Goal: Information Seeking & Learning: Learn about a topic

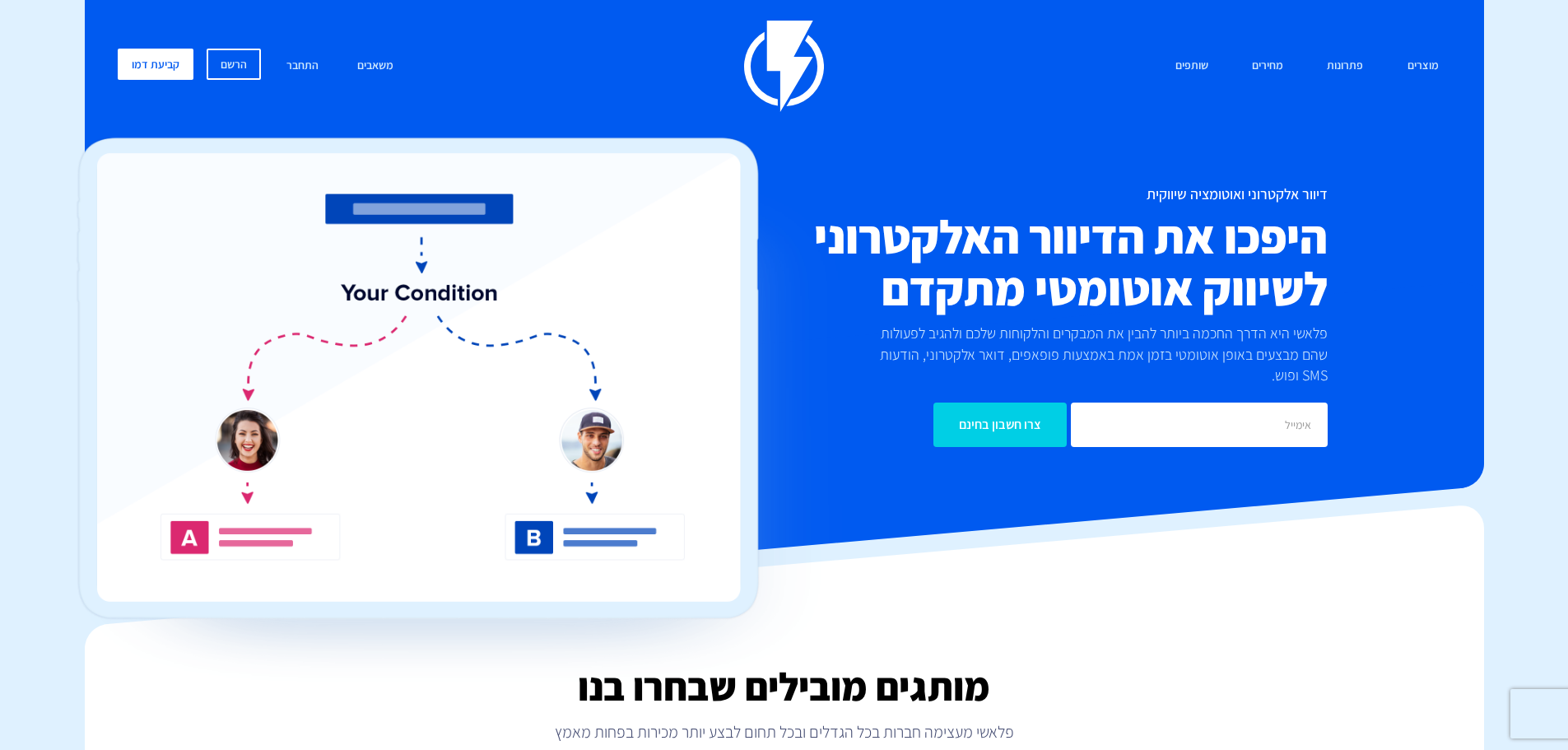
drag, startPoint x: 656, startPoint y: 178, endPoint x: 708, endPoint y: 181, distance: 52.1
click at [656, 178] on img at bounding box center [452, 415] width 782 height 554
click at [1265, 75] on link "מחירים" at bounding box center [1268, 66] width 56 height 36
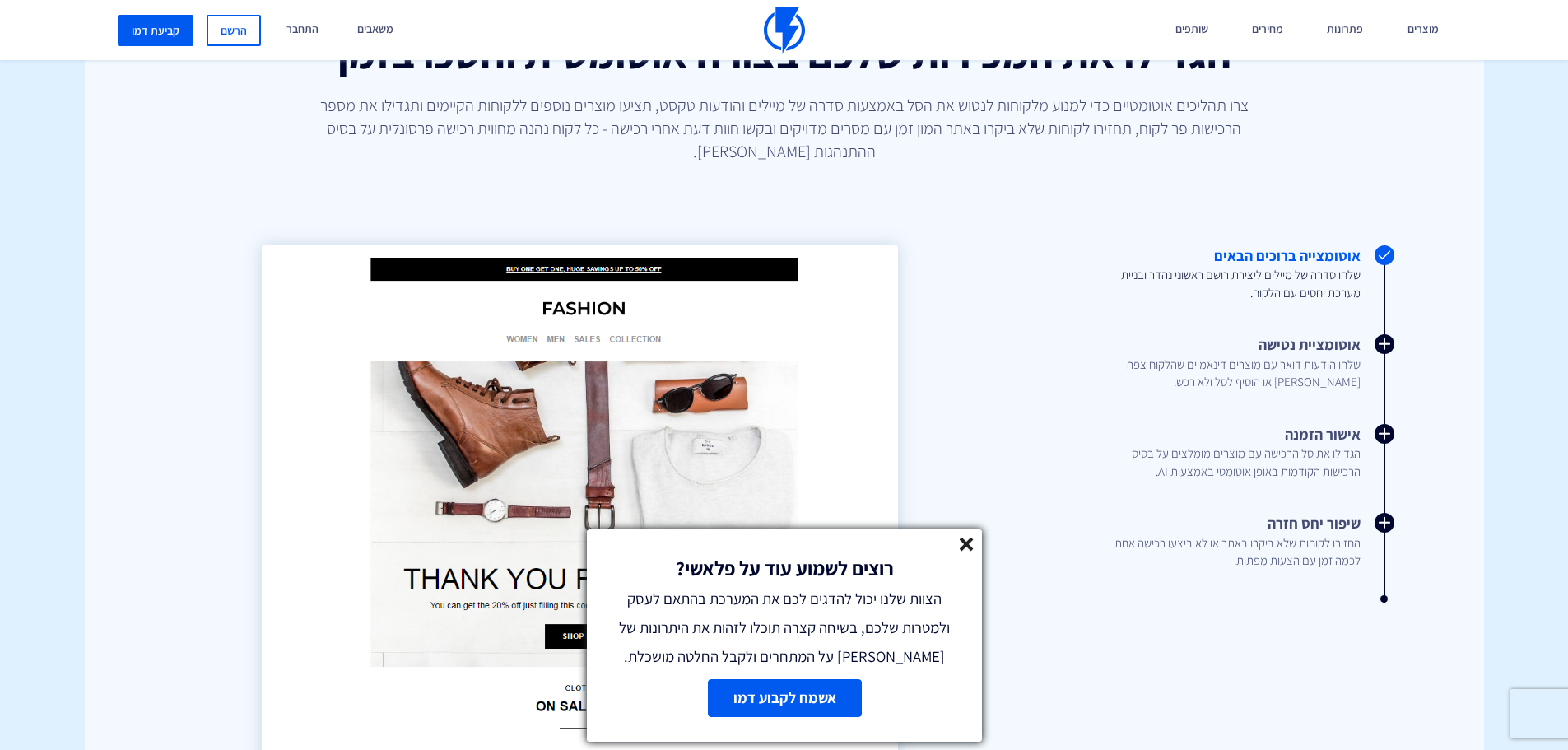
scroll to position [1811, 0]
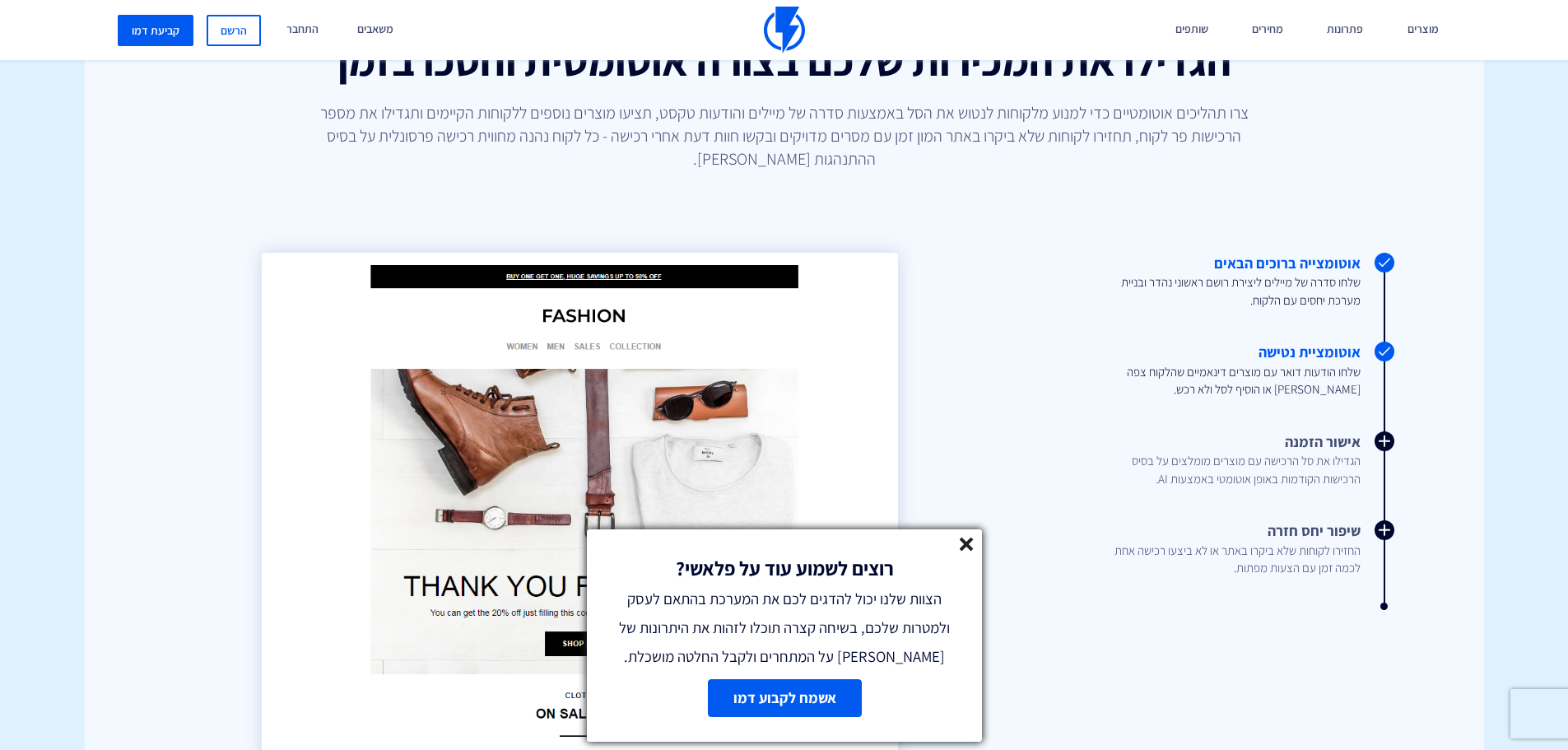
click at [1288, 348] on link "אוטומציית נטישה שלחו הודעות דואר עם מוצרים דינאמיים שהלקוח צפה בהם או הוסיף לסל…" at bounding box center [1193, 370] width 335 height 57
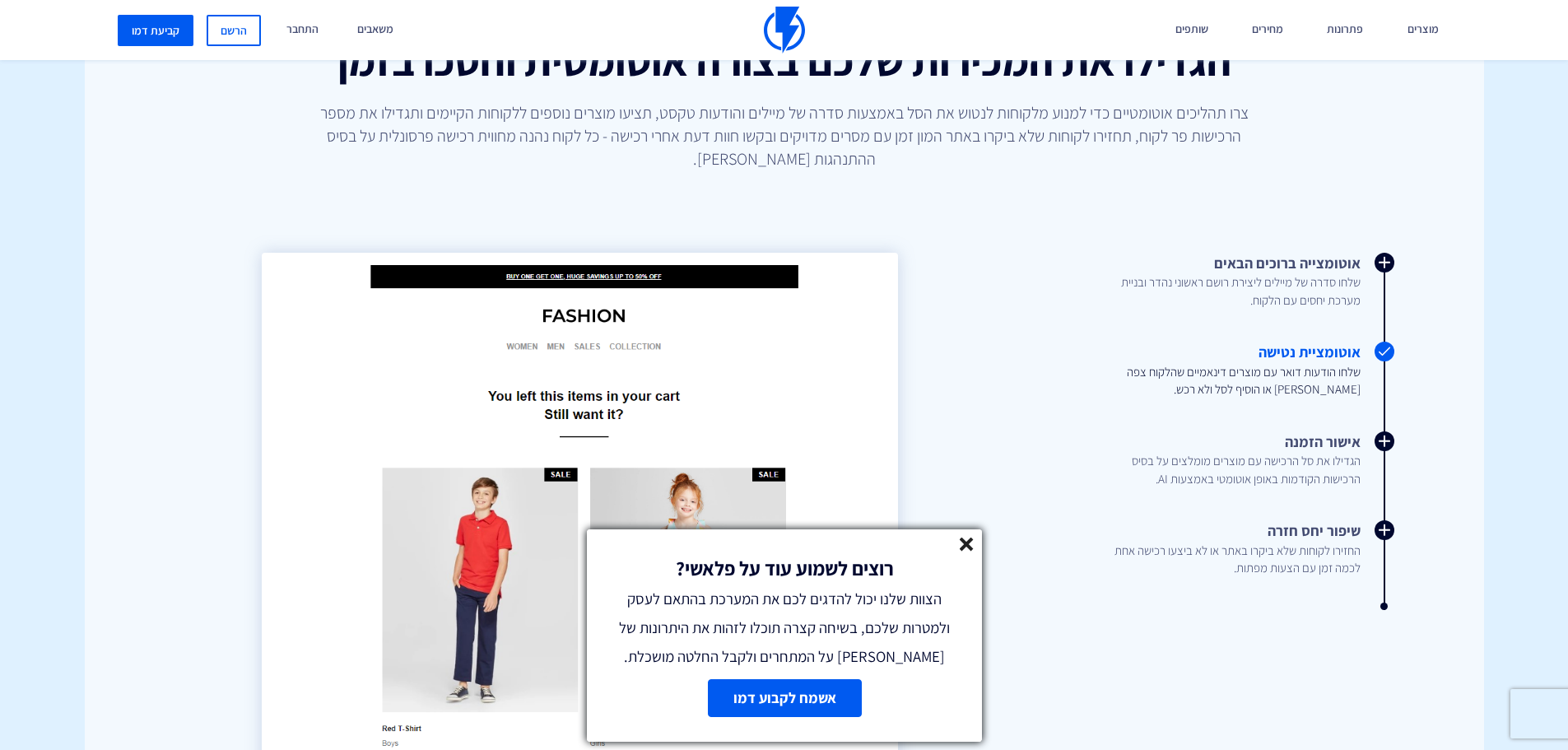
click at [963, 543] on icon at bounding box center [967, 544] width 14 height 14
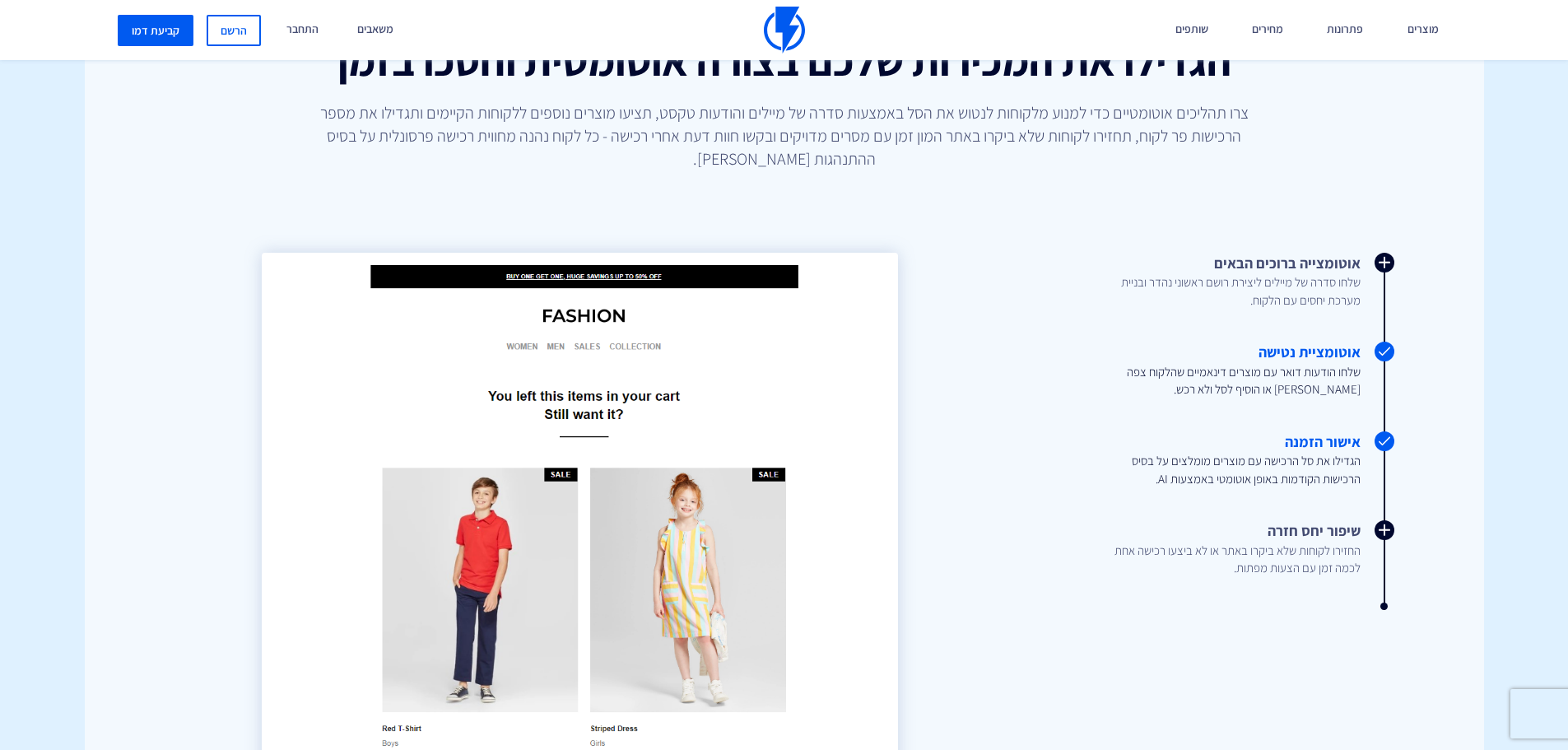
click at [1246, 448] on link "אישור הזמנה הגדילו את סל הרכישה עם מוצרים מומלצים על בסיס הרכישות הקודמות באופן…" at bounding box center [1193, 459] width 335 height 57
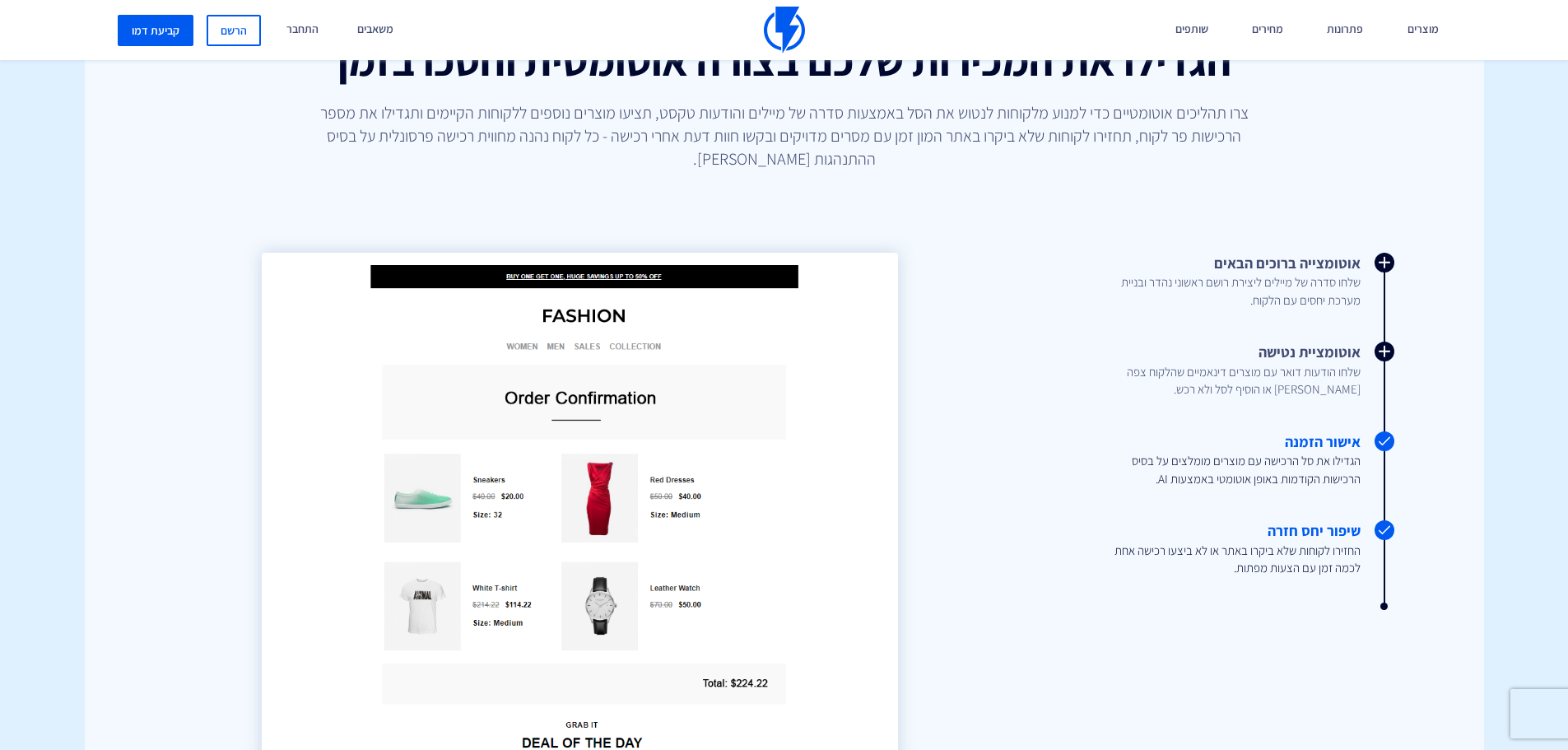
click at [1213, 550] on span "החזירו לקוחות שלא ביקרו באתר או לא ביצעו רכישה אחת לכמה זמן עם הצעות מפתות." at bounding box center [1226, 560] width 268 height 36
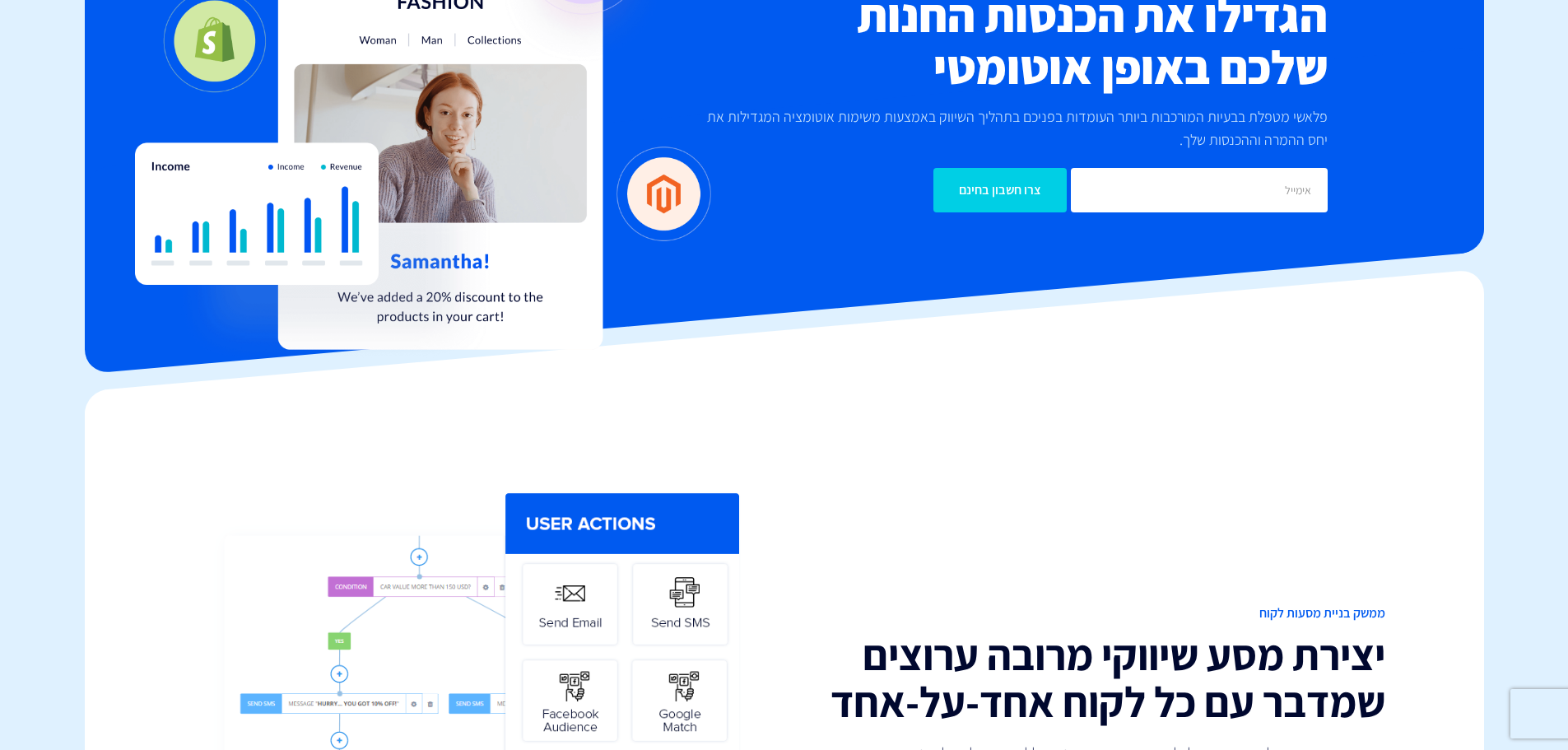
scroll to position [0, 0]
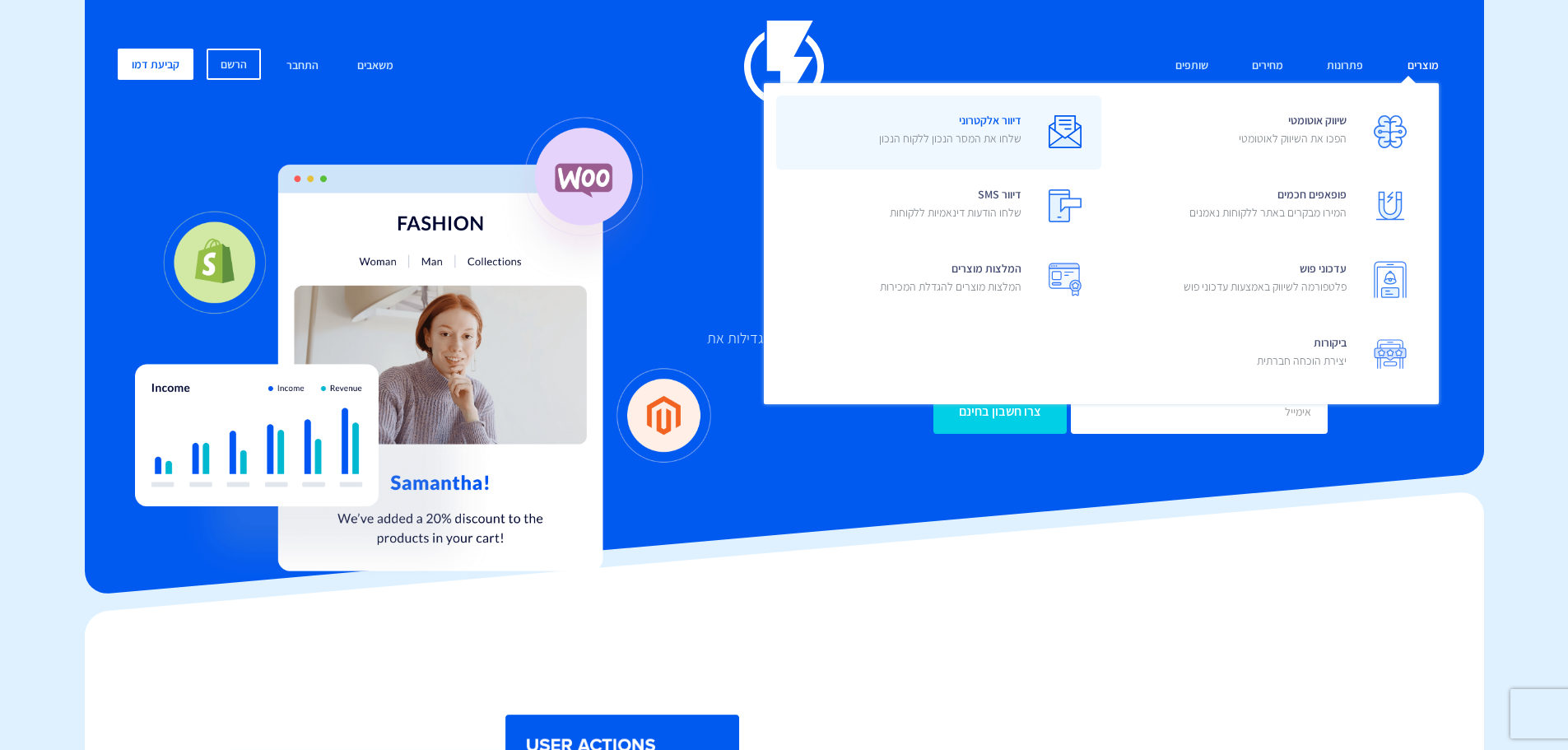
click at [990, 142] on p "שלחו את המסר הנכון ללקוח הנכון" at bounding box center [950, 138] width 142 height 16
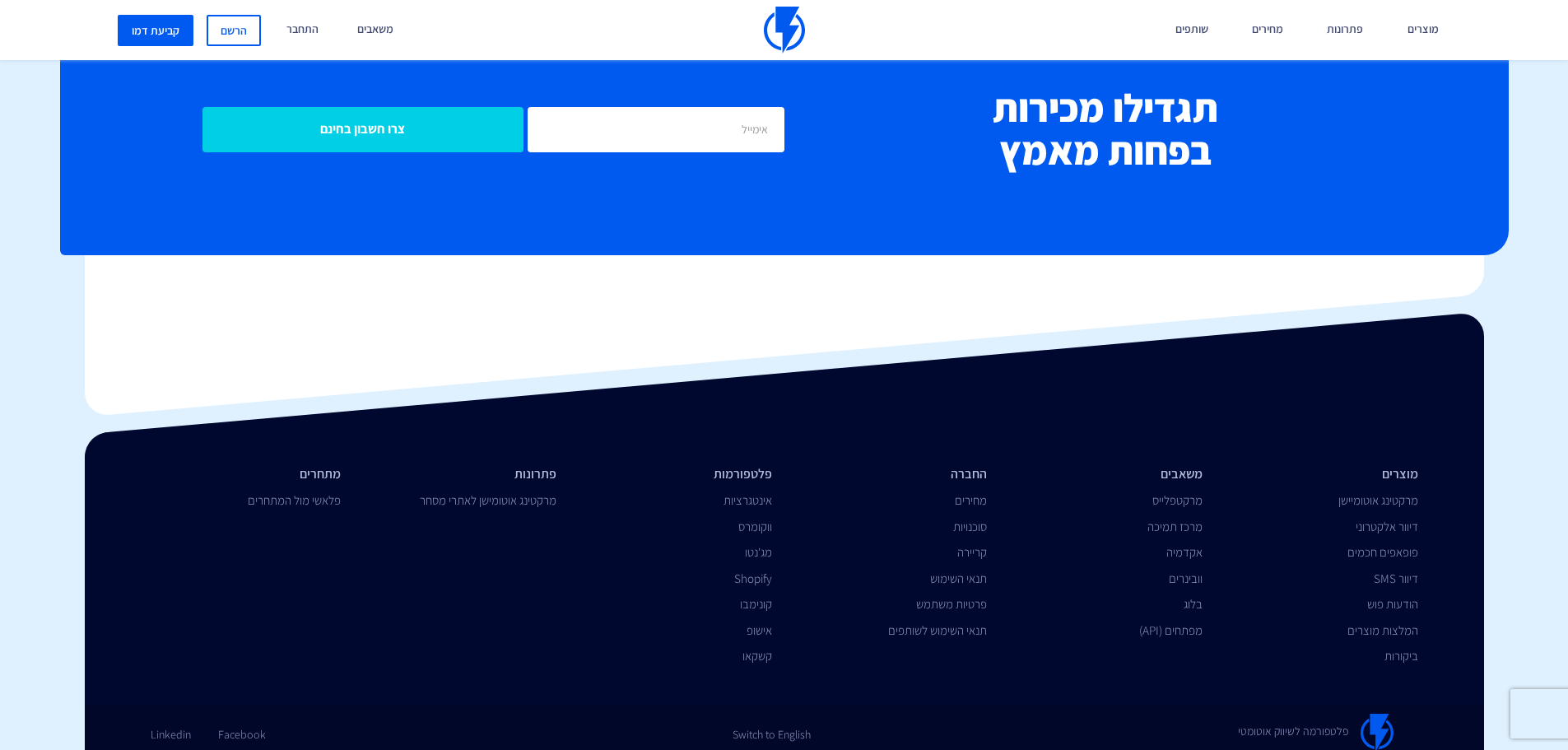
scroll to position [6478, 0]
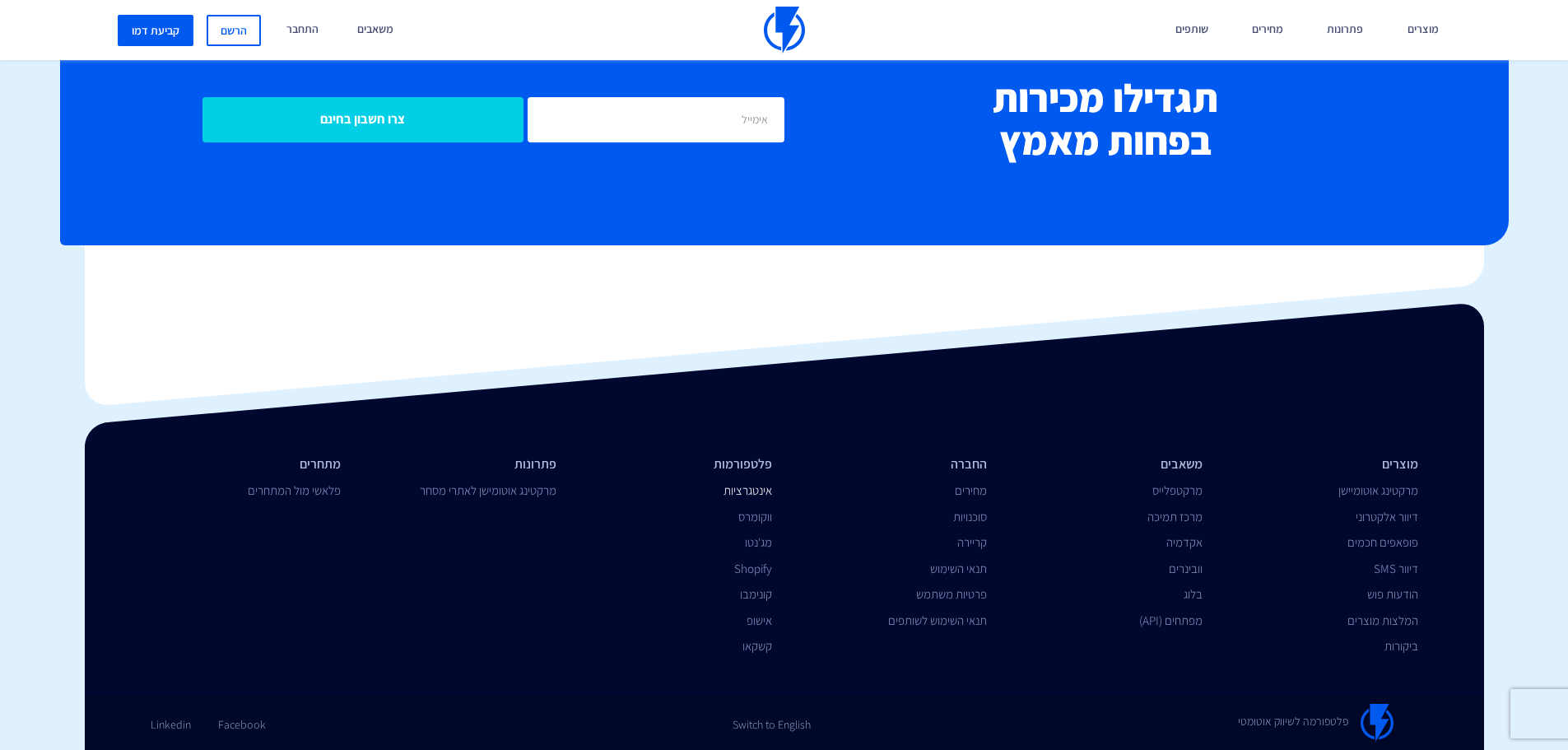
click at [757, 494] on link "אינטגרציות" at bounding box center [747, 490] width 48 height 15
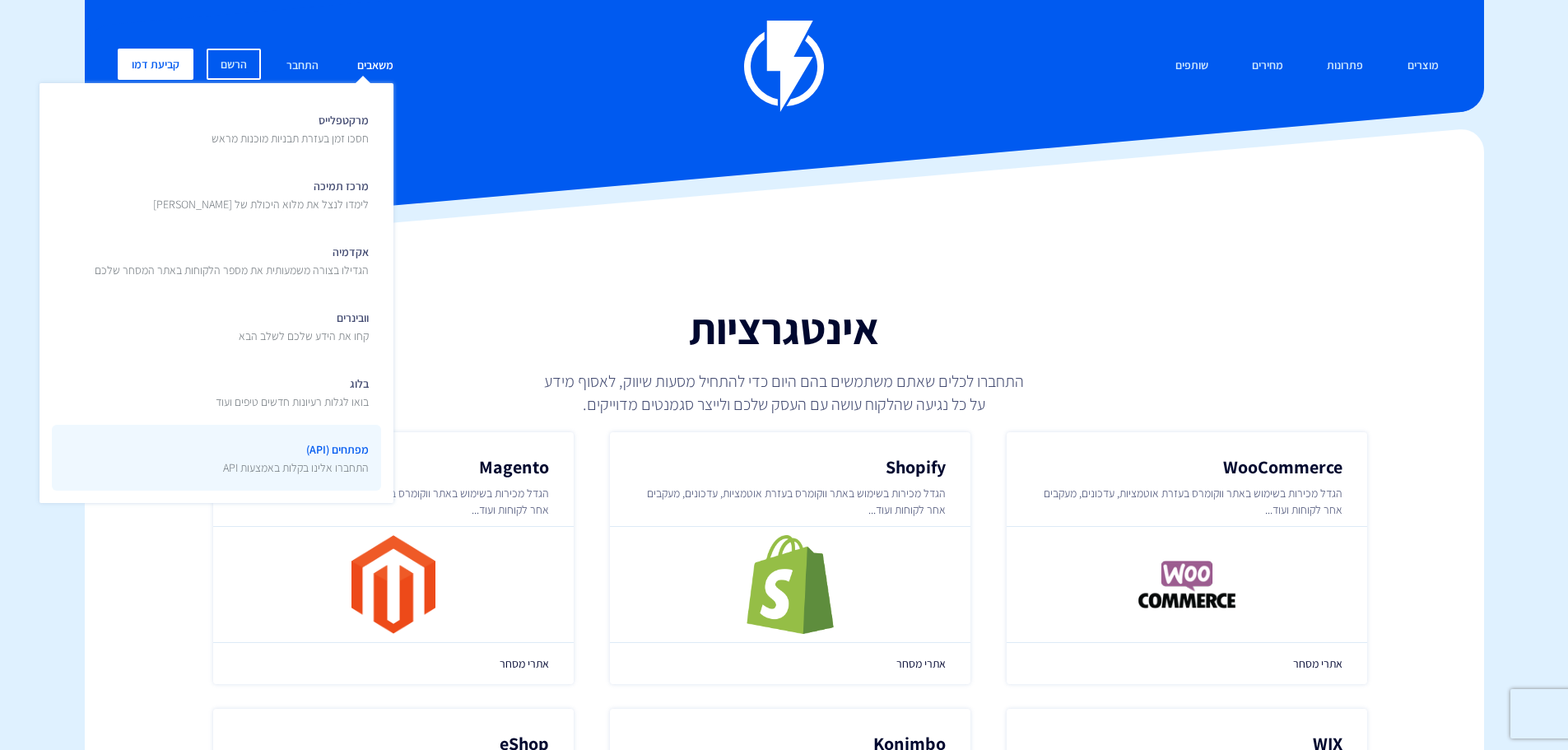
click at [341, 466] on p "התחברו אלינו בקלות באמצעות API" at bounding box center [295, 467] width 145 height 16
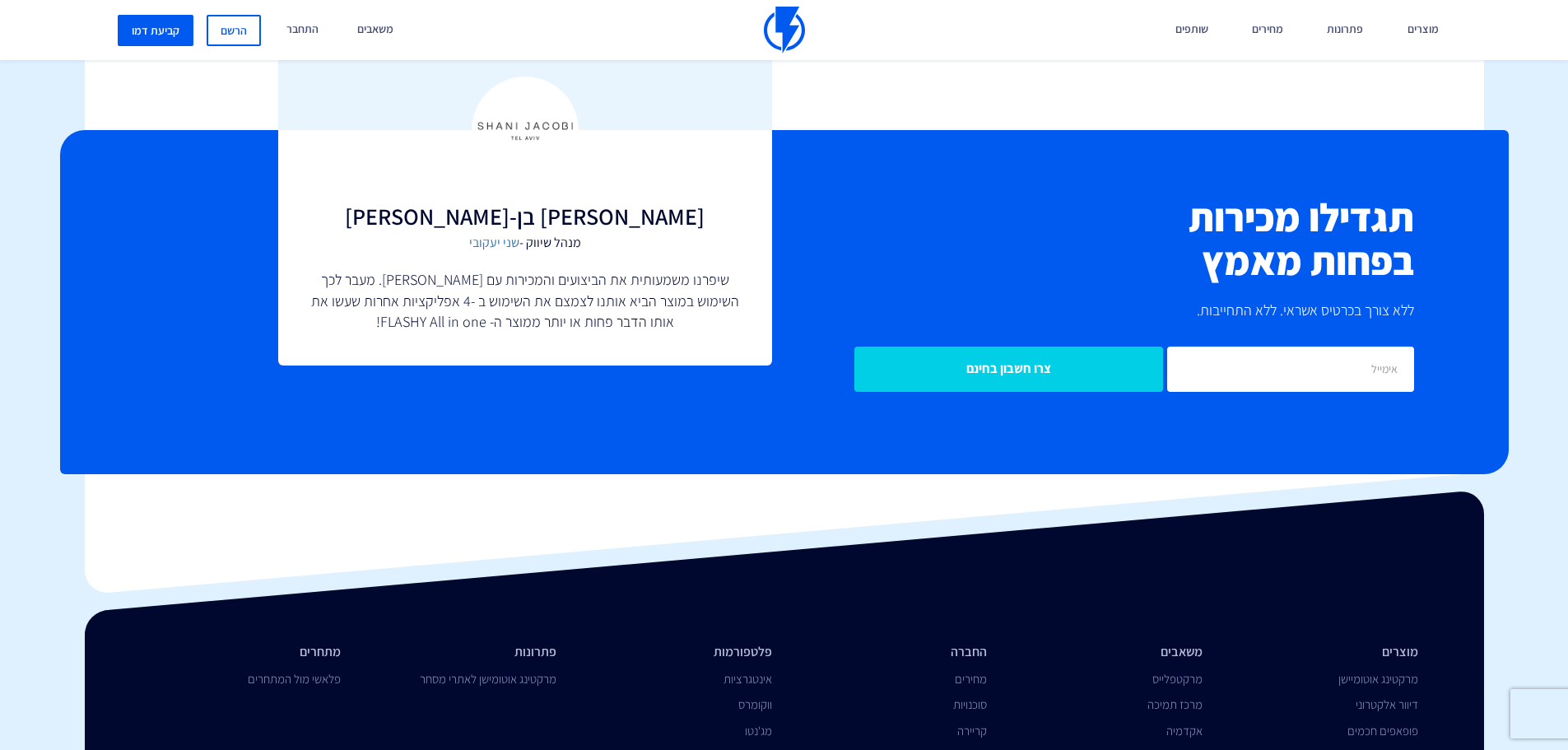
scroll to position [3093, 0]
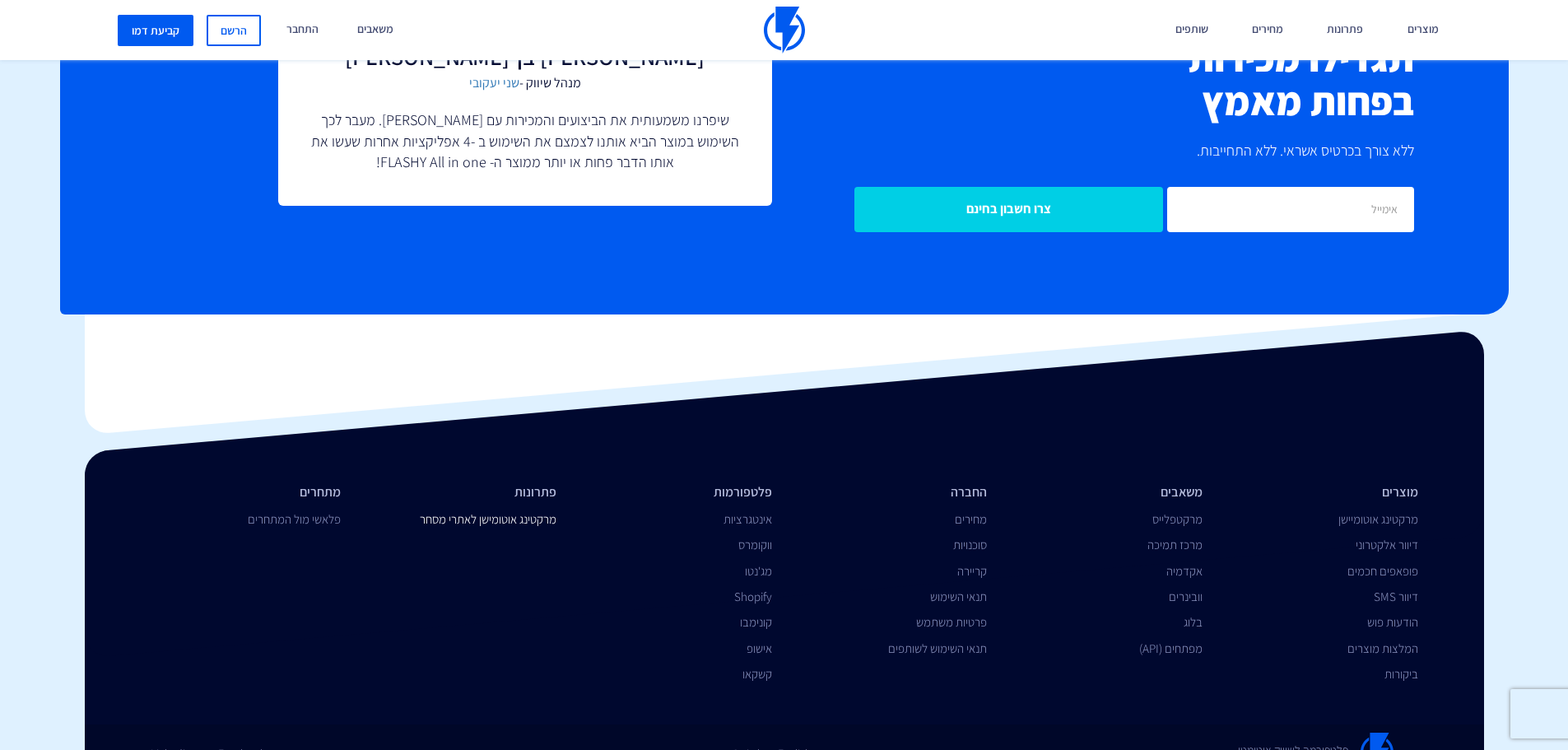
click at [529, 511] on link "מרקטינג אוטומישן לאתרי מסחר" at bounding box center [488, 519] width 137 height 15
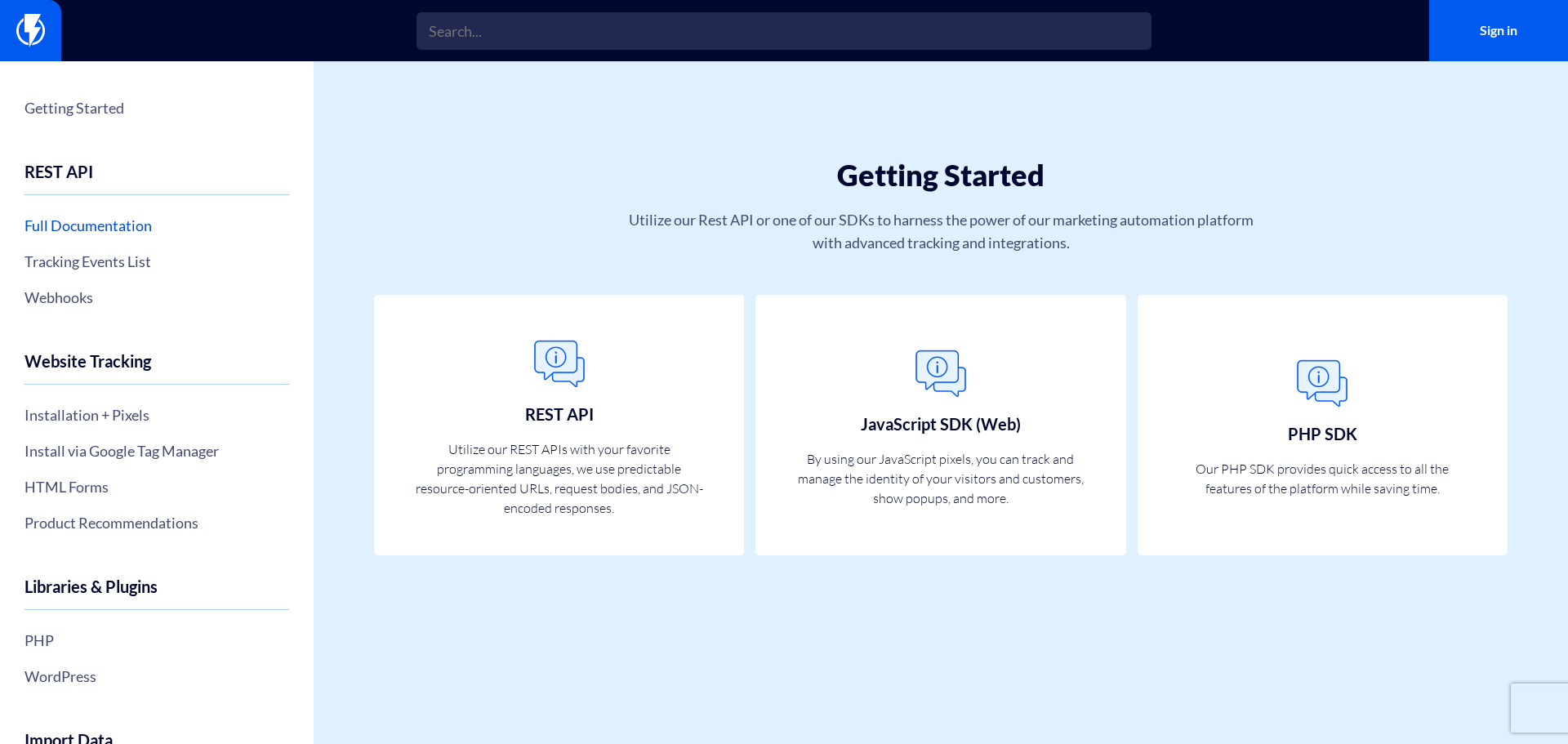
click at [103, 228] on link "Full Documentation" at bounding box center [157, 225] width 265 height 28
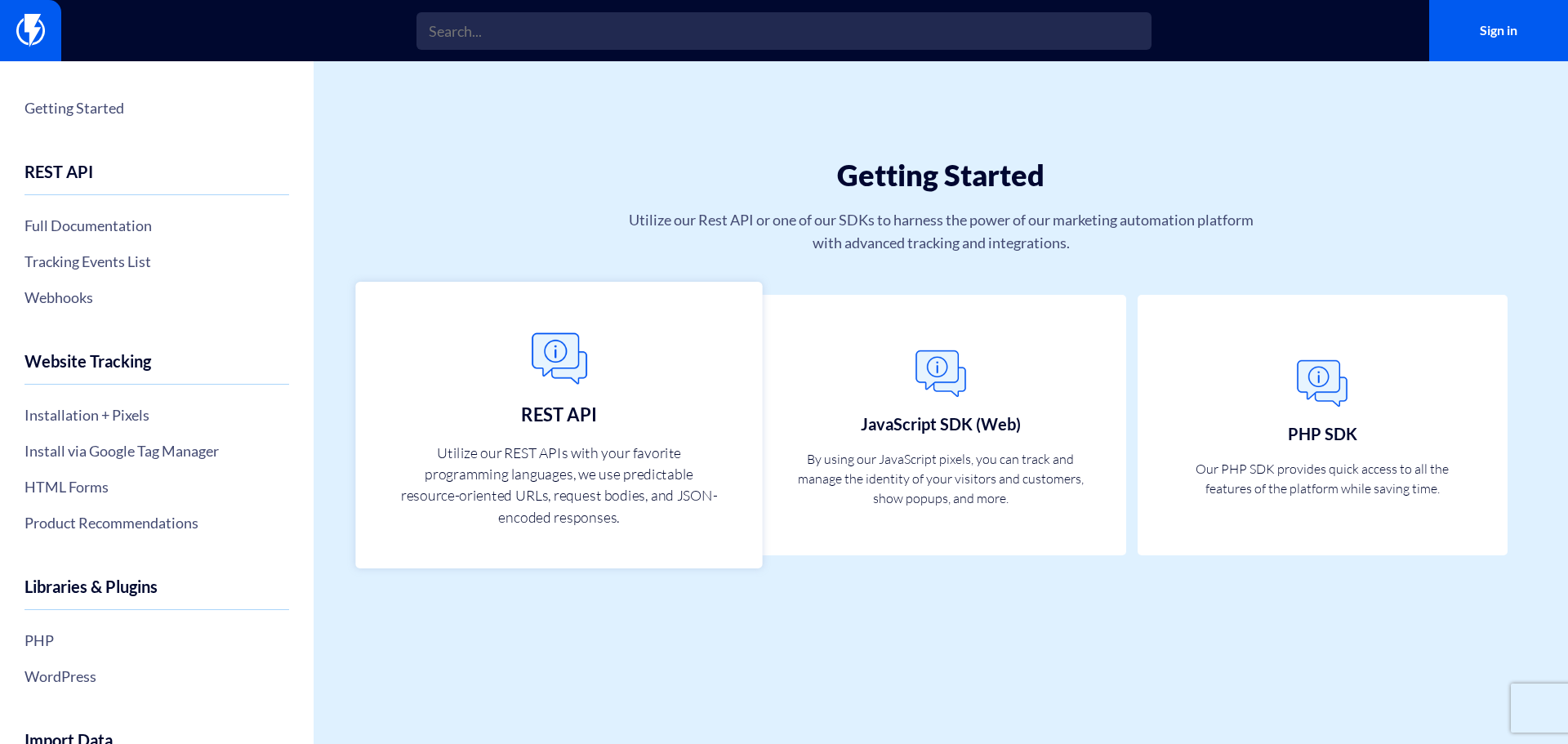
click at [546, 409] on h3 "REST API" at bounding box center [559, 412] width 75 height 19
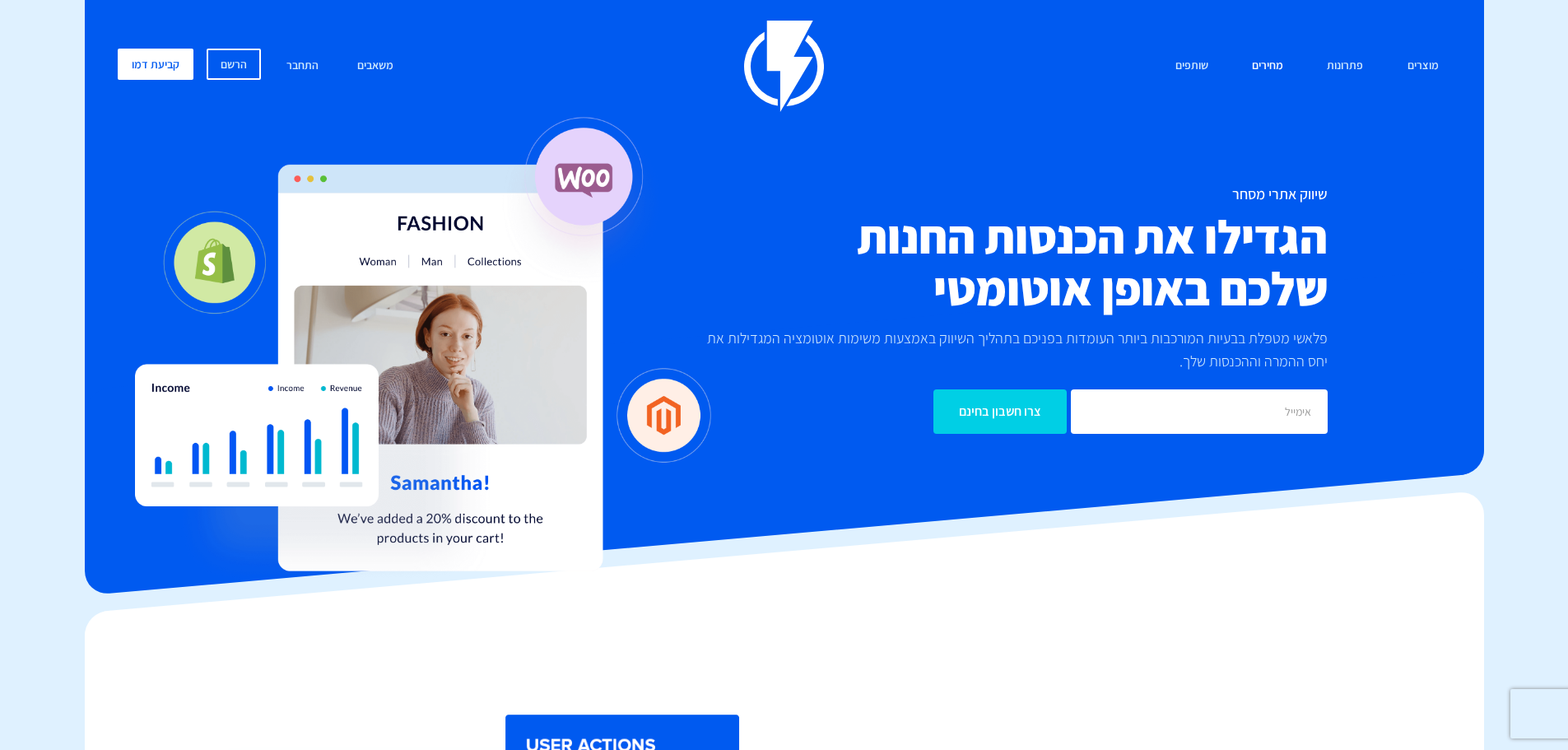
click at [1275, 79] on link "מחירים" at bounding box center [1268, 66] width 56 height 36
